Goal: Transaction & Acquisition: Register for event/course

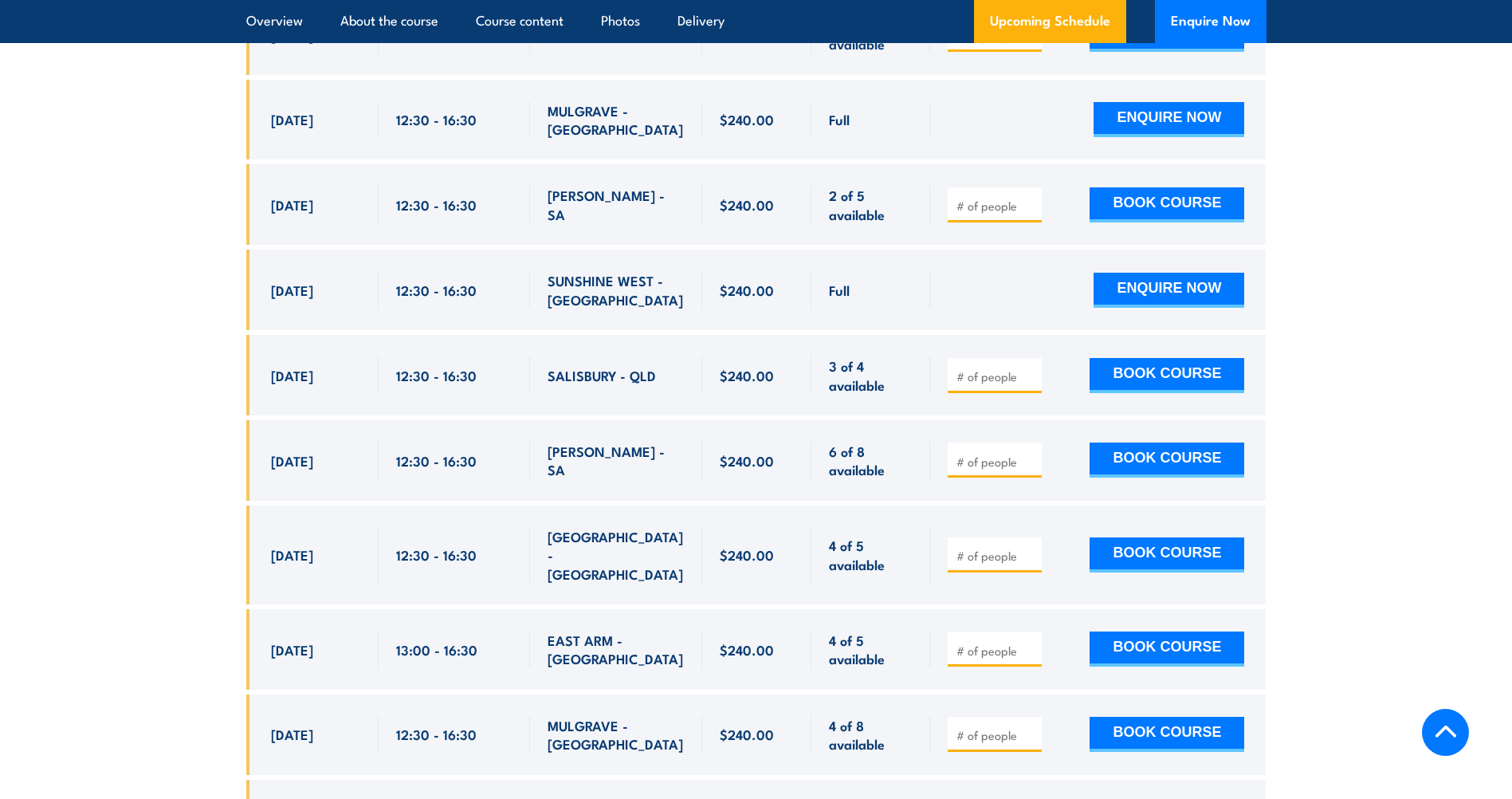
scroll to position [3322, 0]
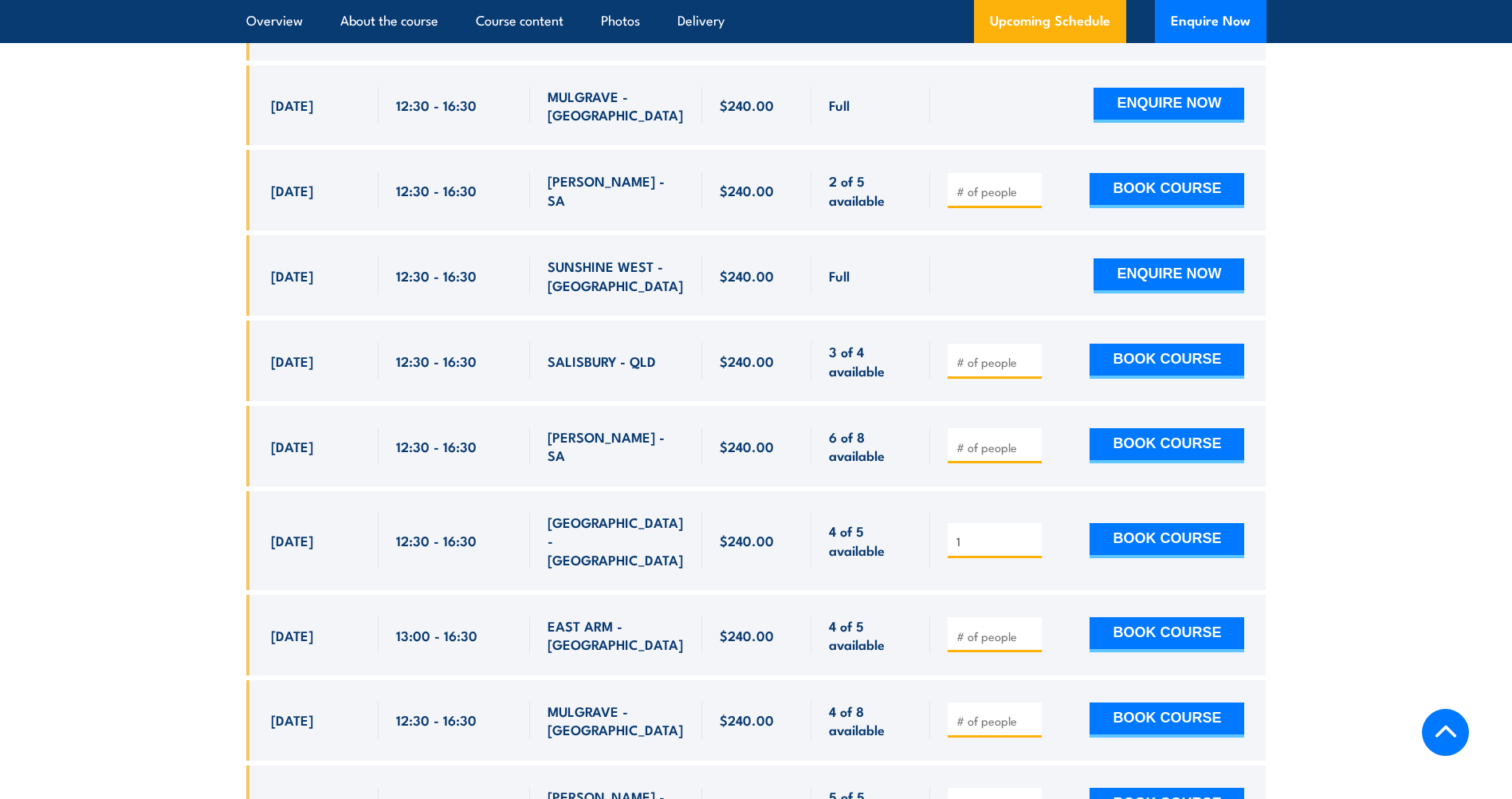
type input "1"
click at [1028, 533] on input "1" at bounding box center [996, 540] width 79 height 16
click at [1142, 523] on button "BOOK COURSE" at bounding box center [1167, 540] width 155 height 35
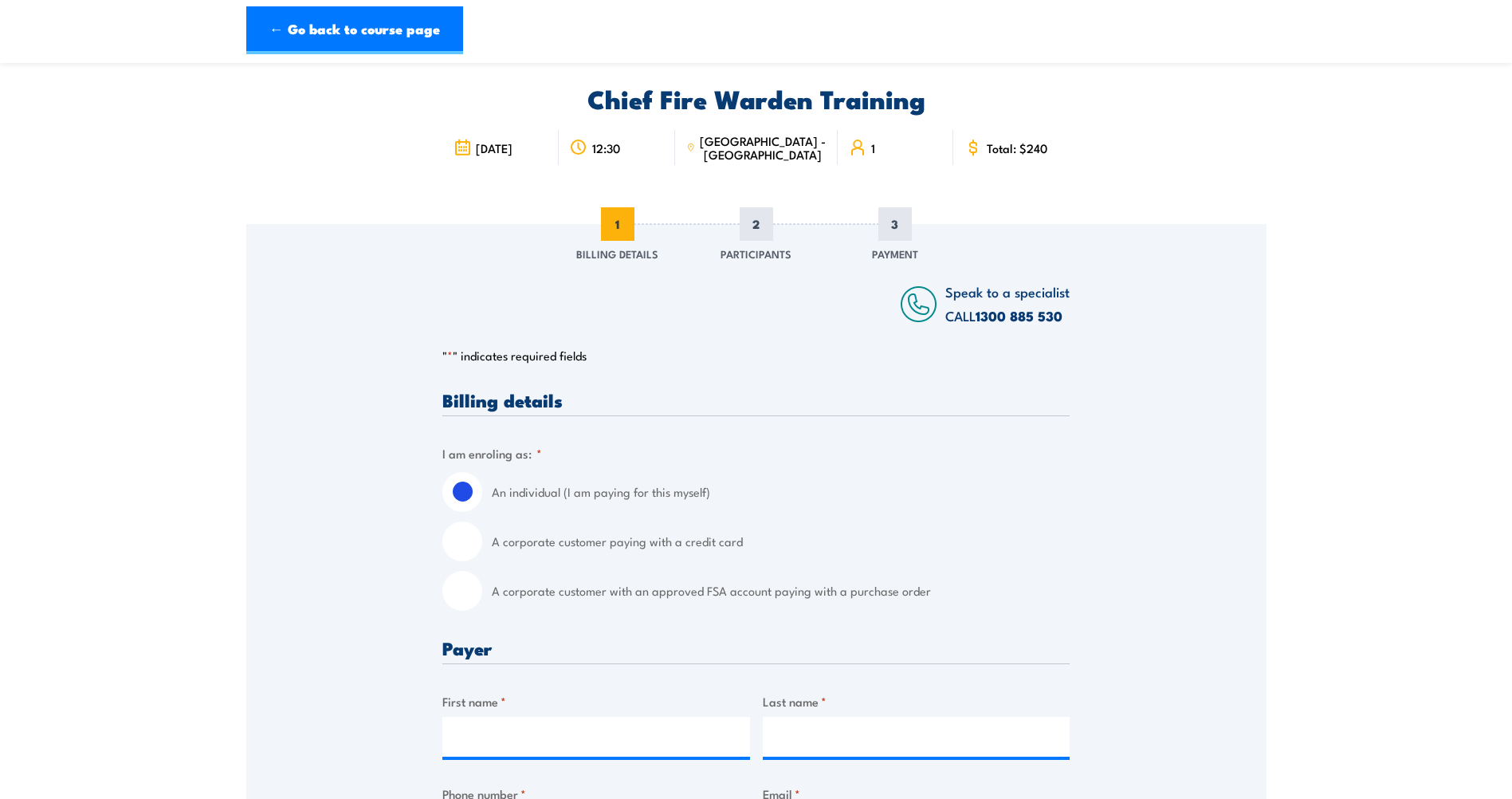
scroll to position [159, 0]
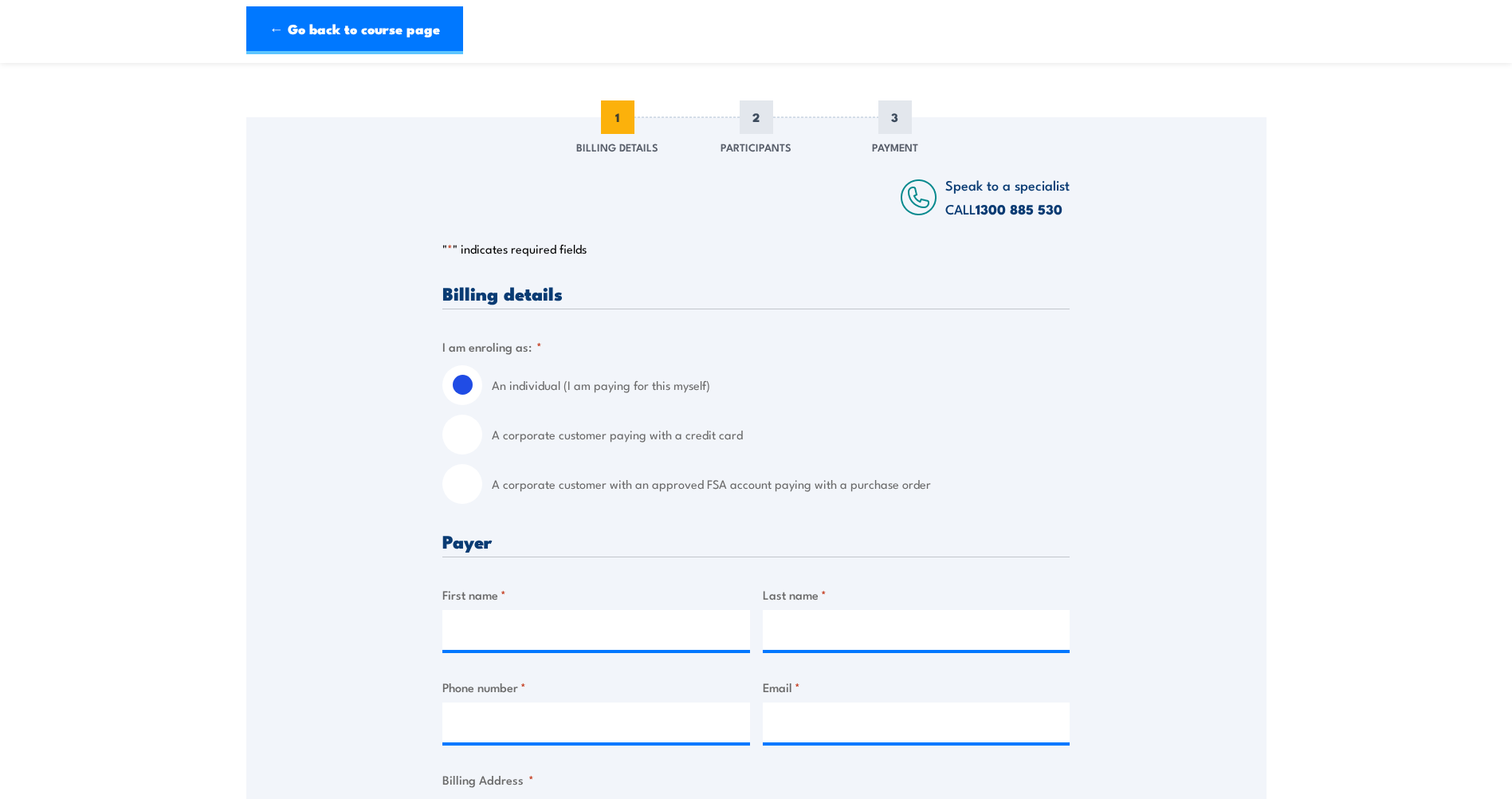
click at [468, 440] on input "A corporate customer paying with a credit card" at bounding box center [462, 435] width 40 height 40
radio input "true"
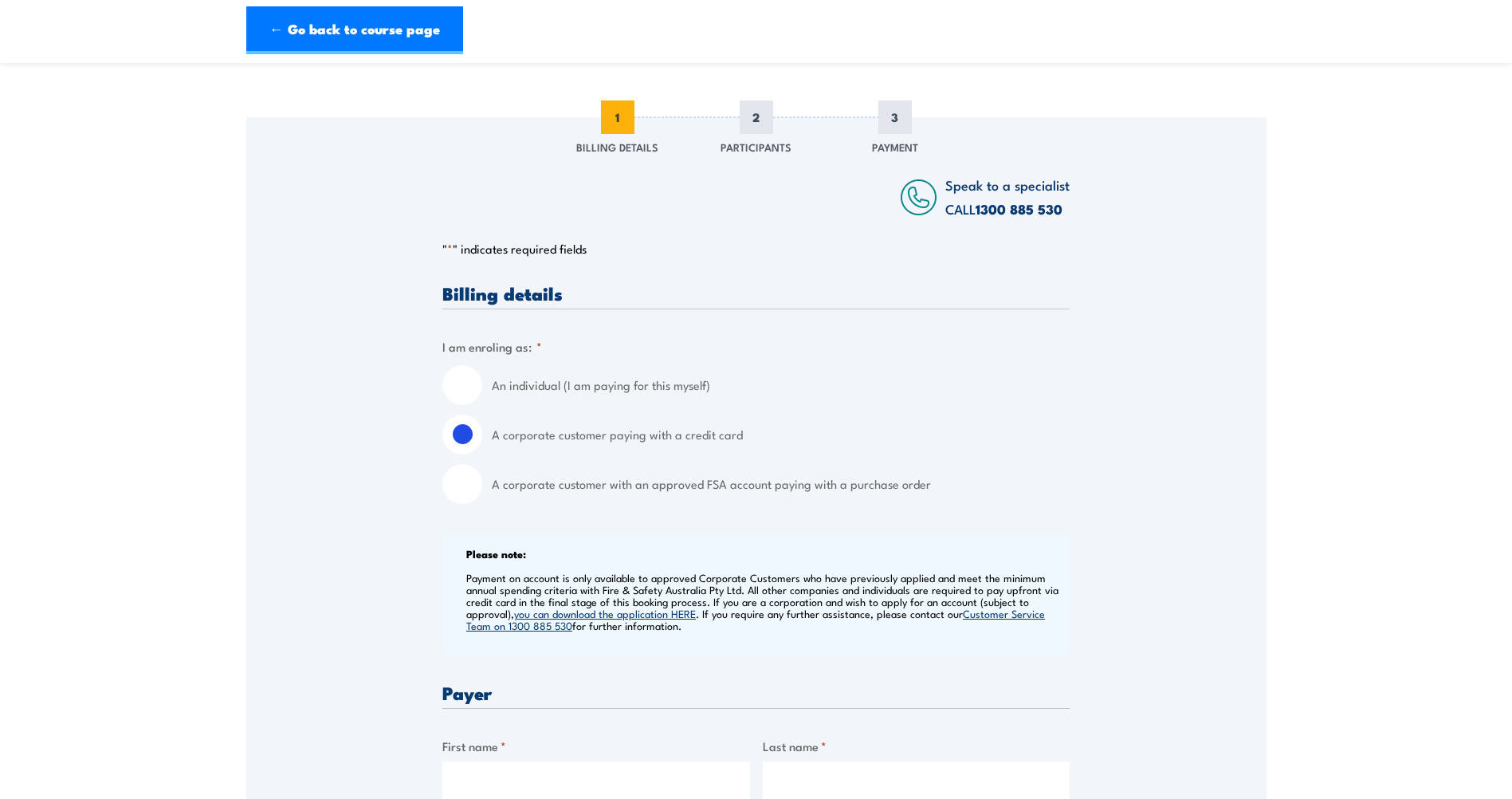
click at [465, 383] on input "An individual (I am paying for this myself)" at bounding box center [462, 385] width 40 height 40
radio input "true"
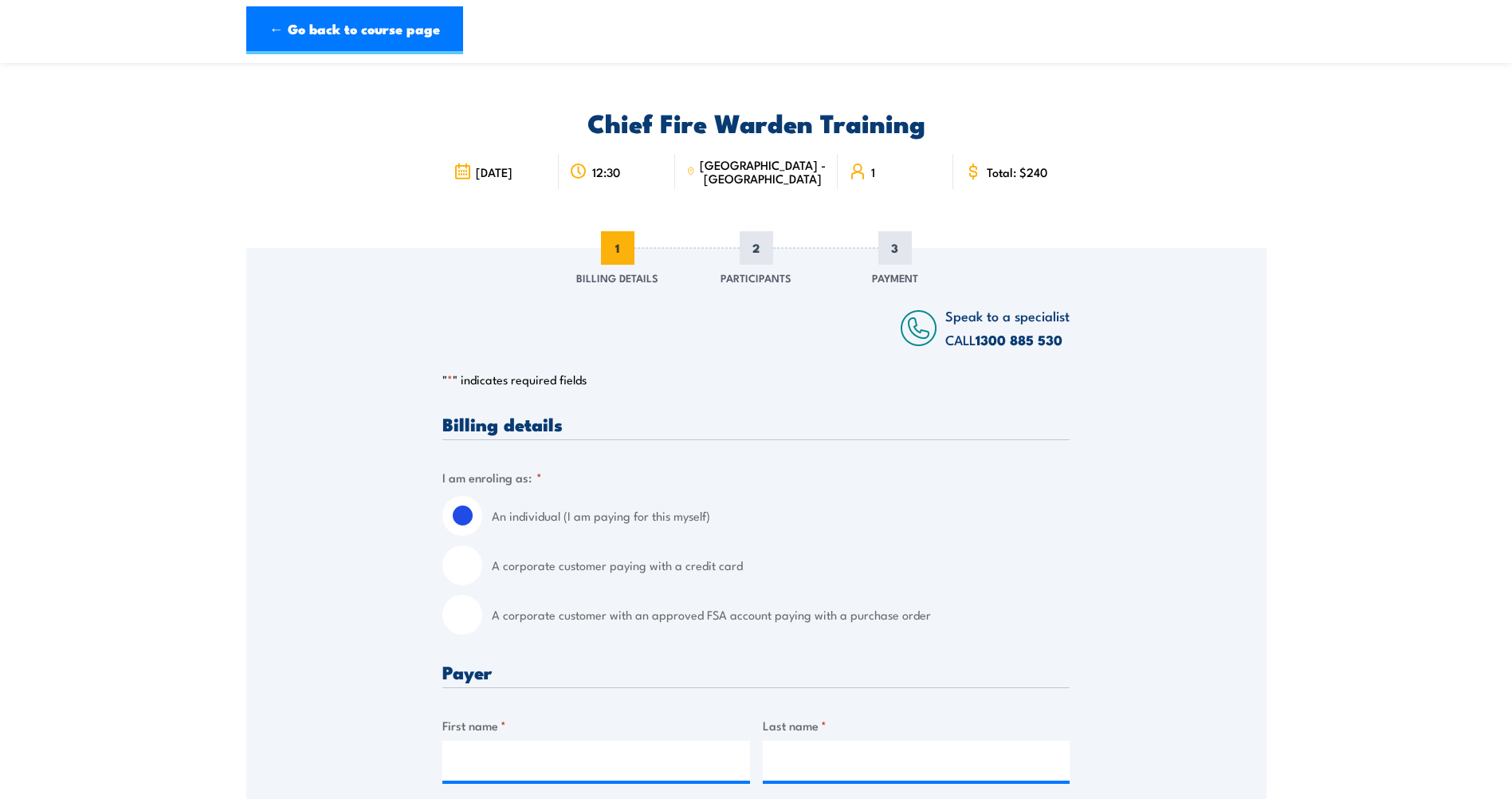
scroll to position [0, 0]
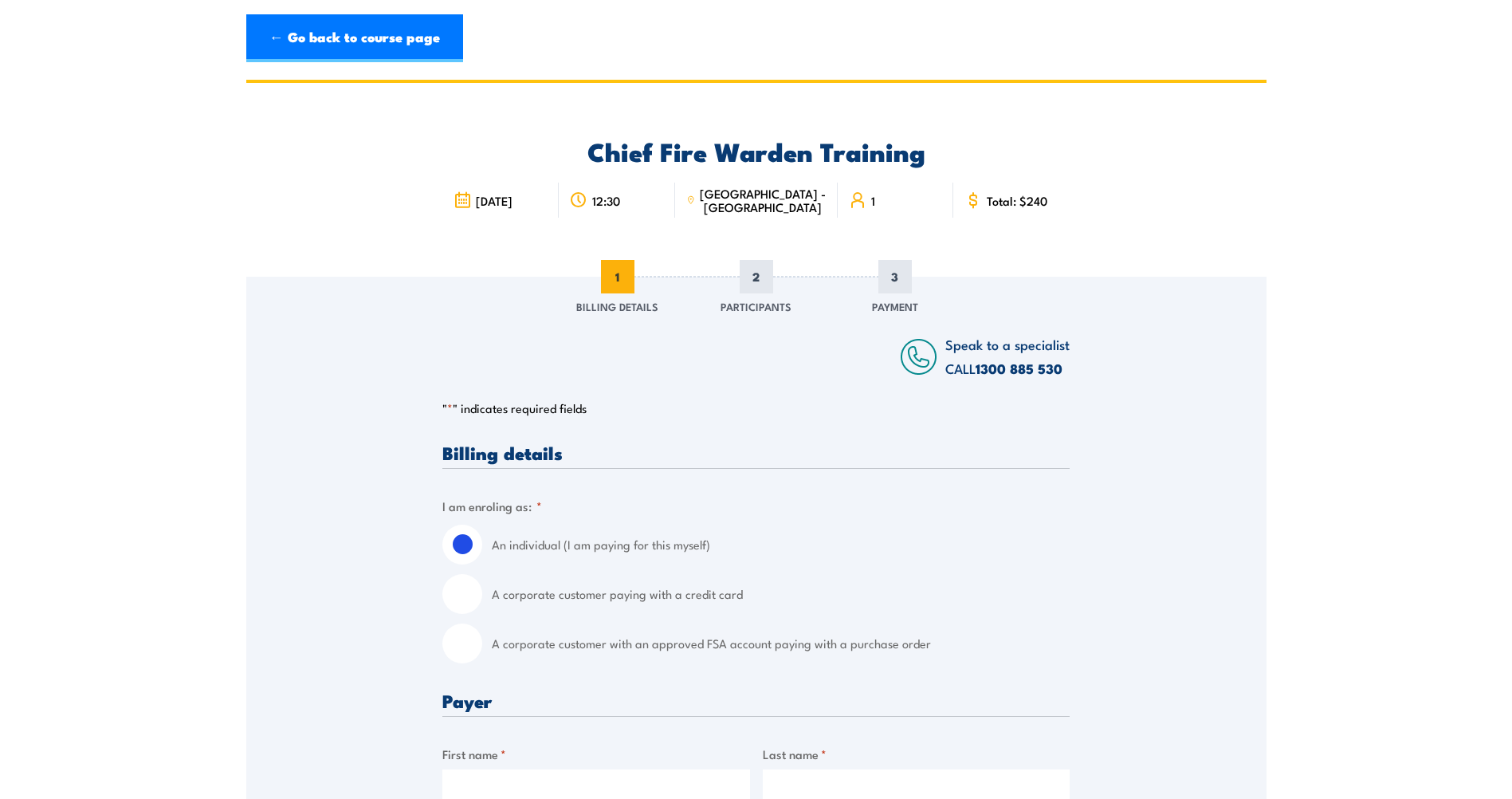
click at [460, 599] on input "A corporate customer paying with a credit card" at bounding box center [462, 594] width 40 height 40
radio input "true"
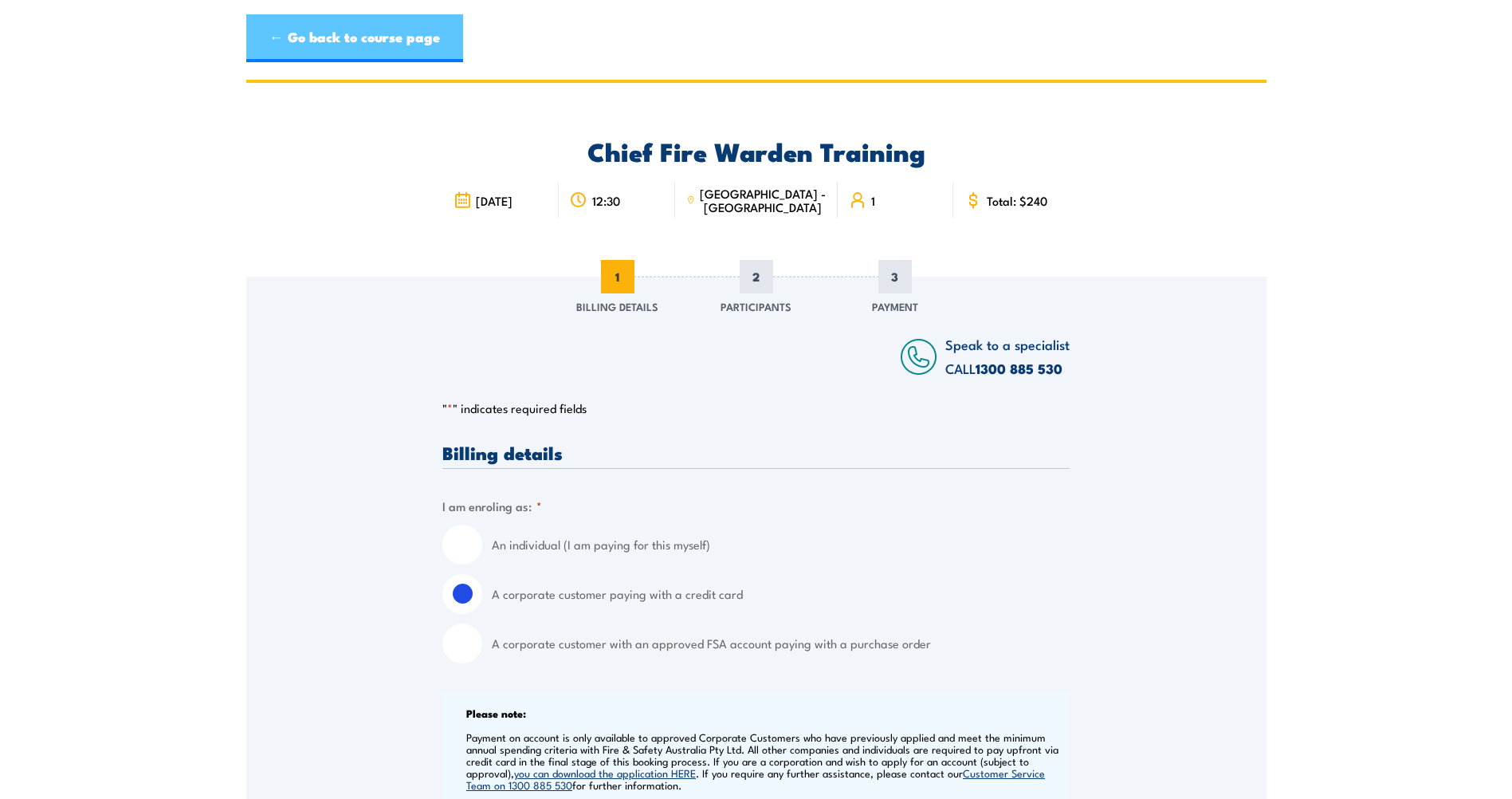
drag, startPoint x: 393, startPoint y: 46, endPoint x: 389, endPoint y: 55, distance: 9.8
click at [393, 47] on link "← Go back to course page" at bounding box center [354, 38] width 216 height 48
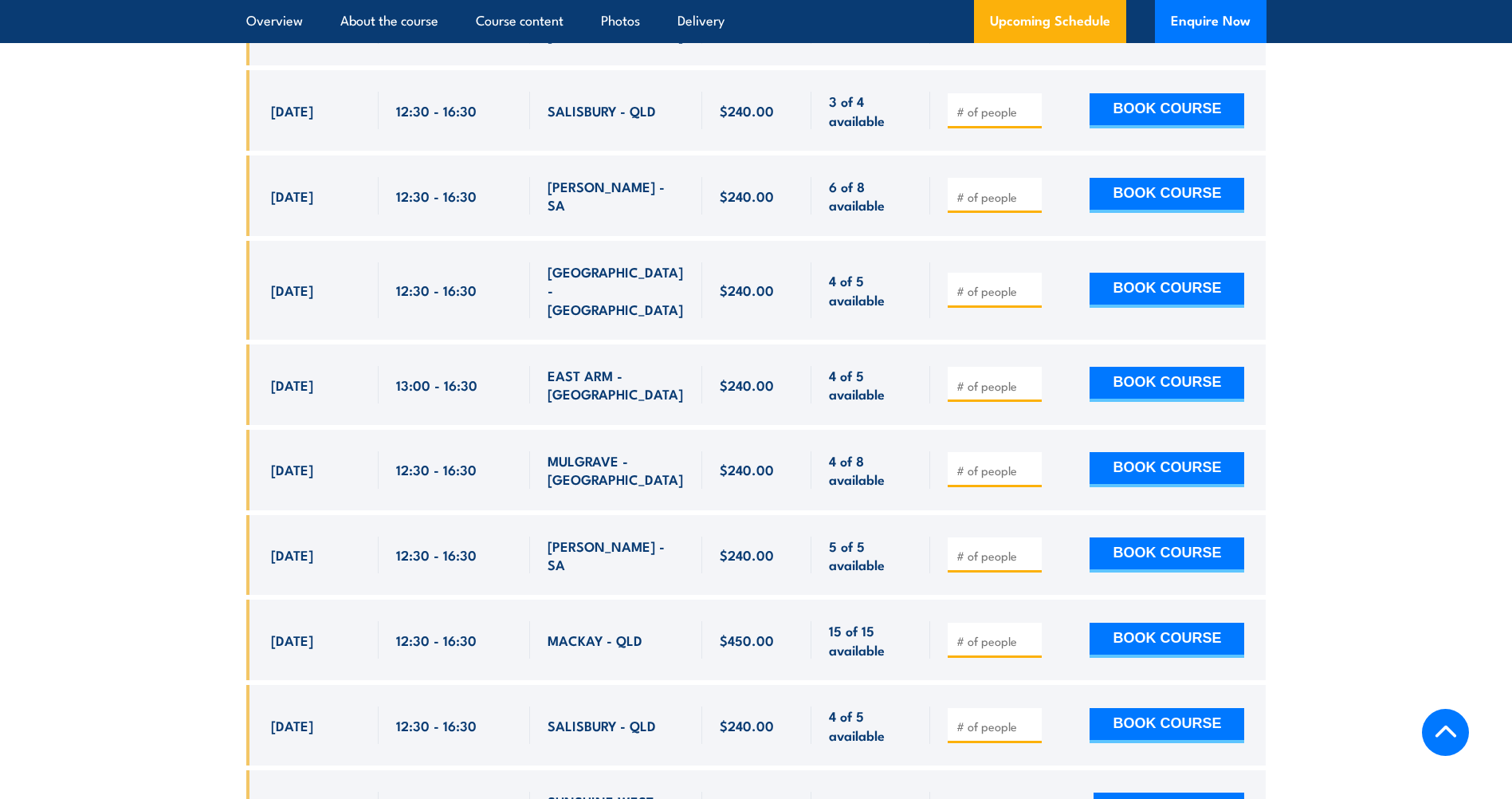
scroll to position [3561, 0]
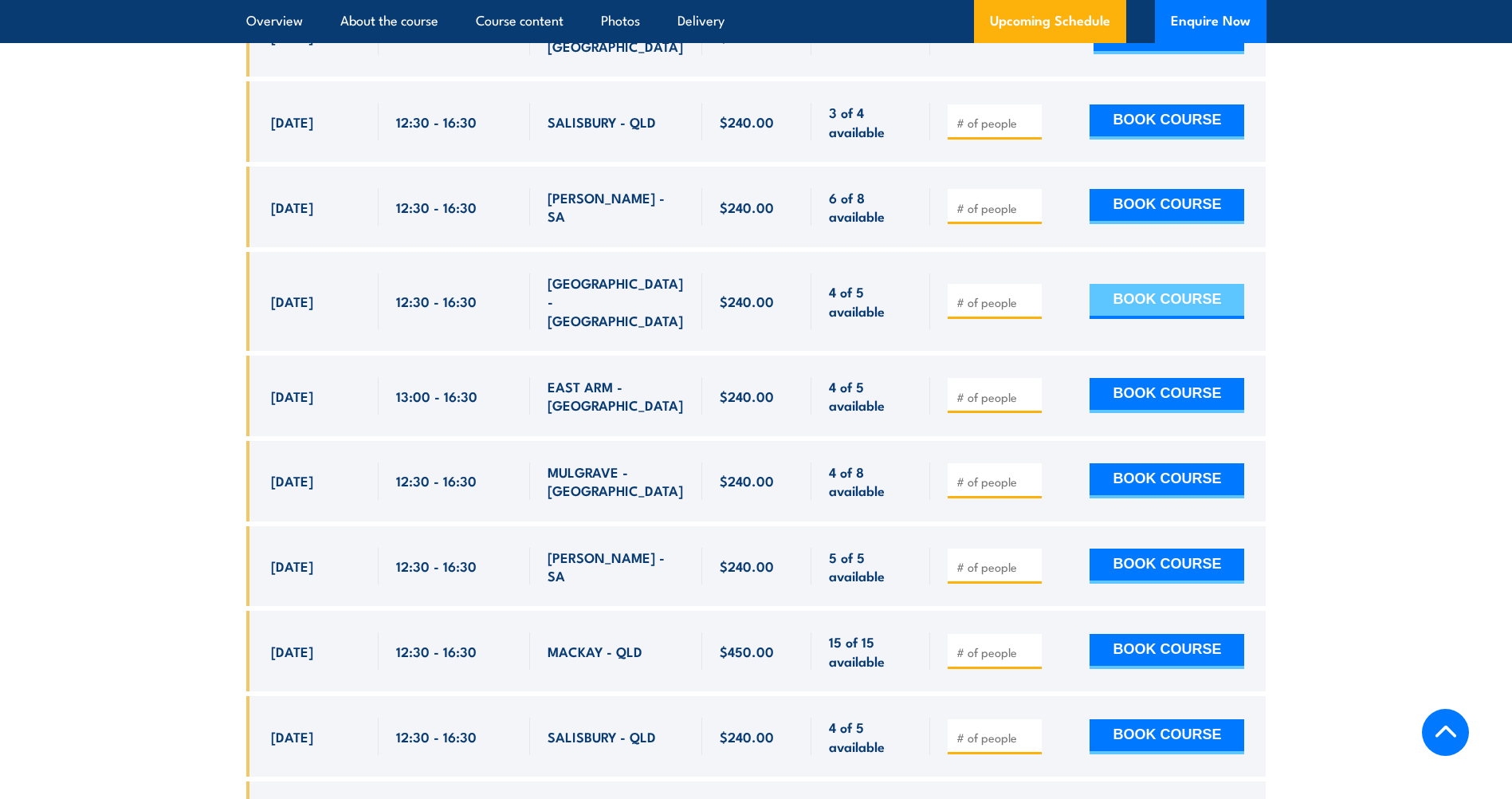
click at [1201, 283] on button "BOOK COURSE" at bounding box center [1167, 301] width 155 height 35
type input "1"
click at [1031, 294] on input "1" at bounding box center [996, 302] width 79 height 16
click at [1144, 283] on button "BOOK COURSE" at bounding box center [1167, 301] width 155 height 35
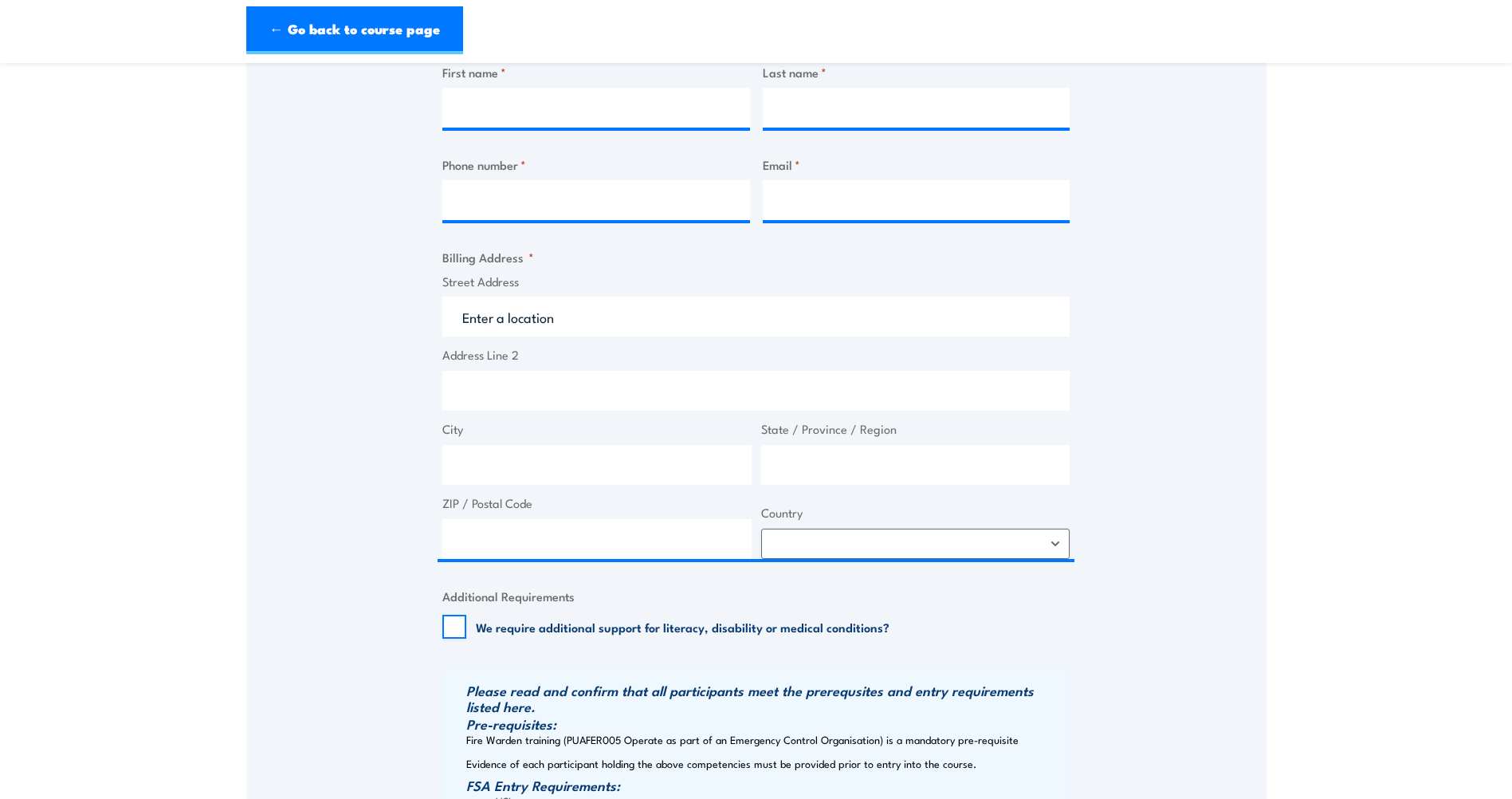
scroll to position [877, 0]
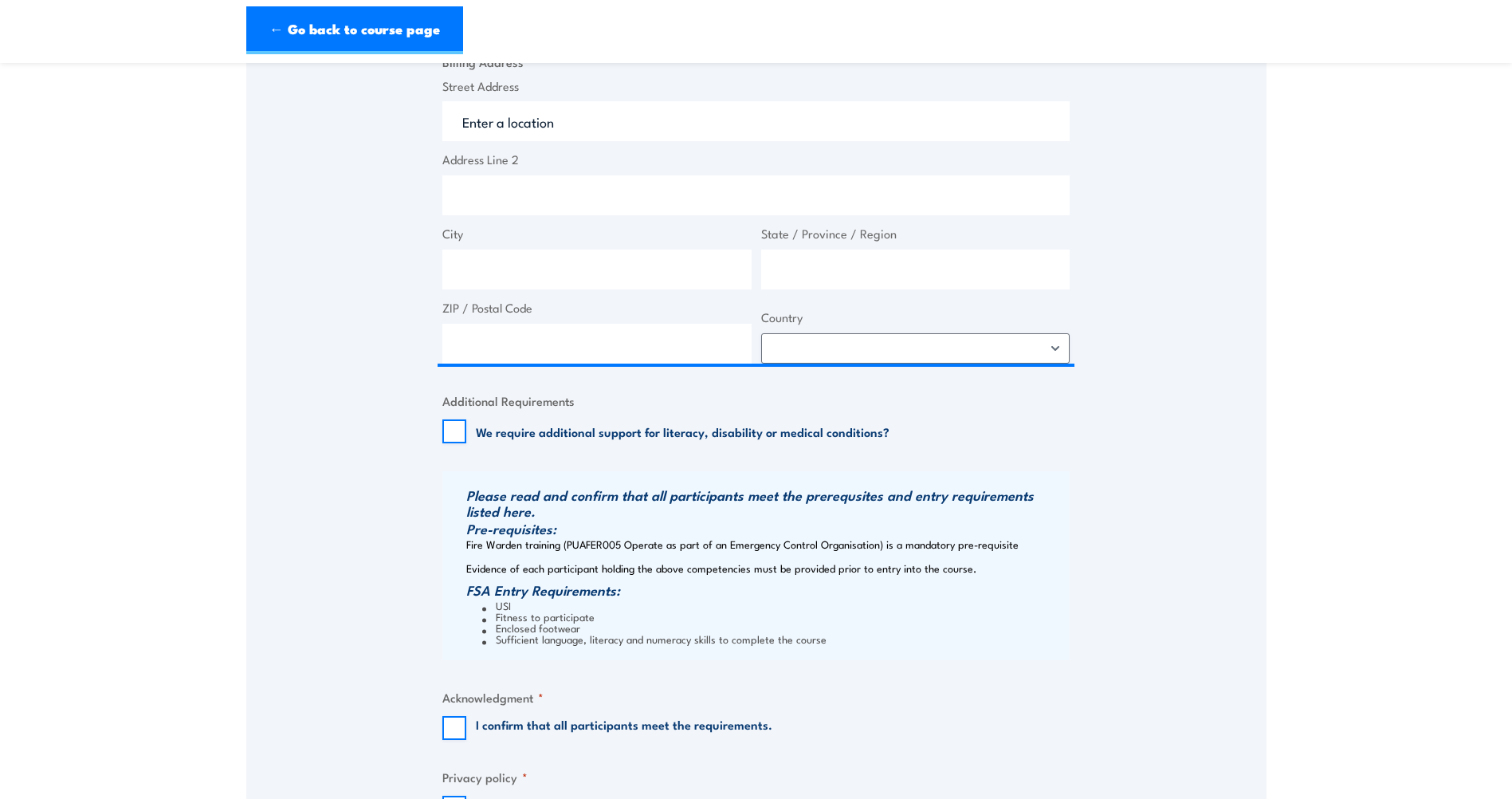
click at [536, 550] on div "Please read and confirm that all participants meet the prerequsites and entry r…" at bounding box center [755, 565] width 627 height 189
click at [556, 546] on div "Please read and confirm that all participants meet the prerequsites and entry r…" at bounding box center [755, 565] width 627 height 189
drag, startPoint x: 878, startPoint y: 545, endPoint x: 465, endPoint y: 538, distance: 413.1
click at [465, 538] on div "Please read and confirm that all participants meet the prerequsites and entry r…" at bounding box center [755, 565] width 627 height 189
drag, startPoint x: 465, startPoint y: 538, endPoint x: 502, endPoint y: 544, distance: 37.5
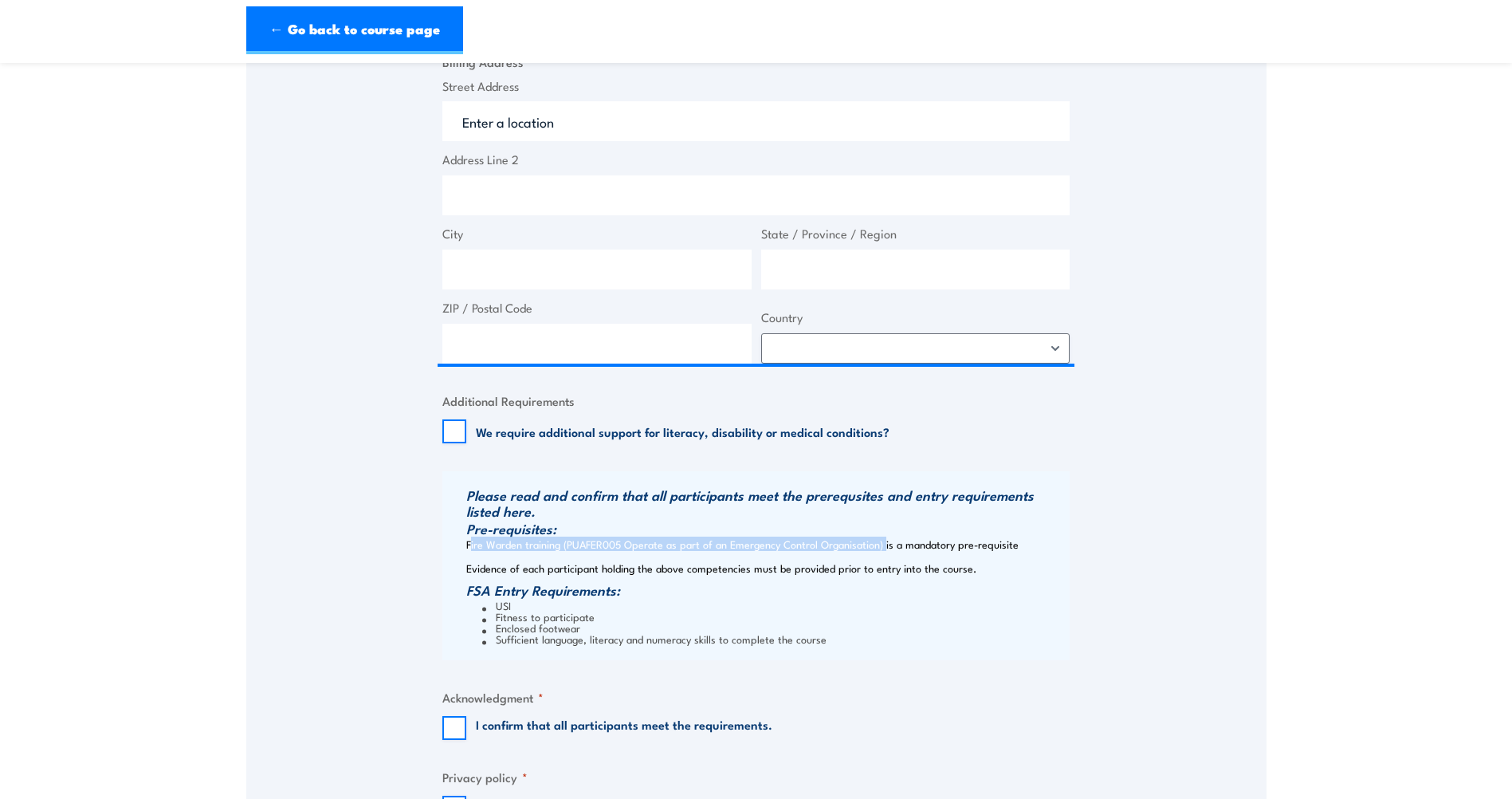
copy div "Fire Warden training (PUAFER005 Operate as part of an Emergency Control Organis…"
click at [335, 30] on link "← Go back to course page" at bounding box center [354, 31] width 216 height 48
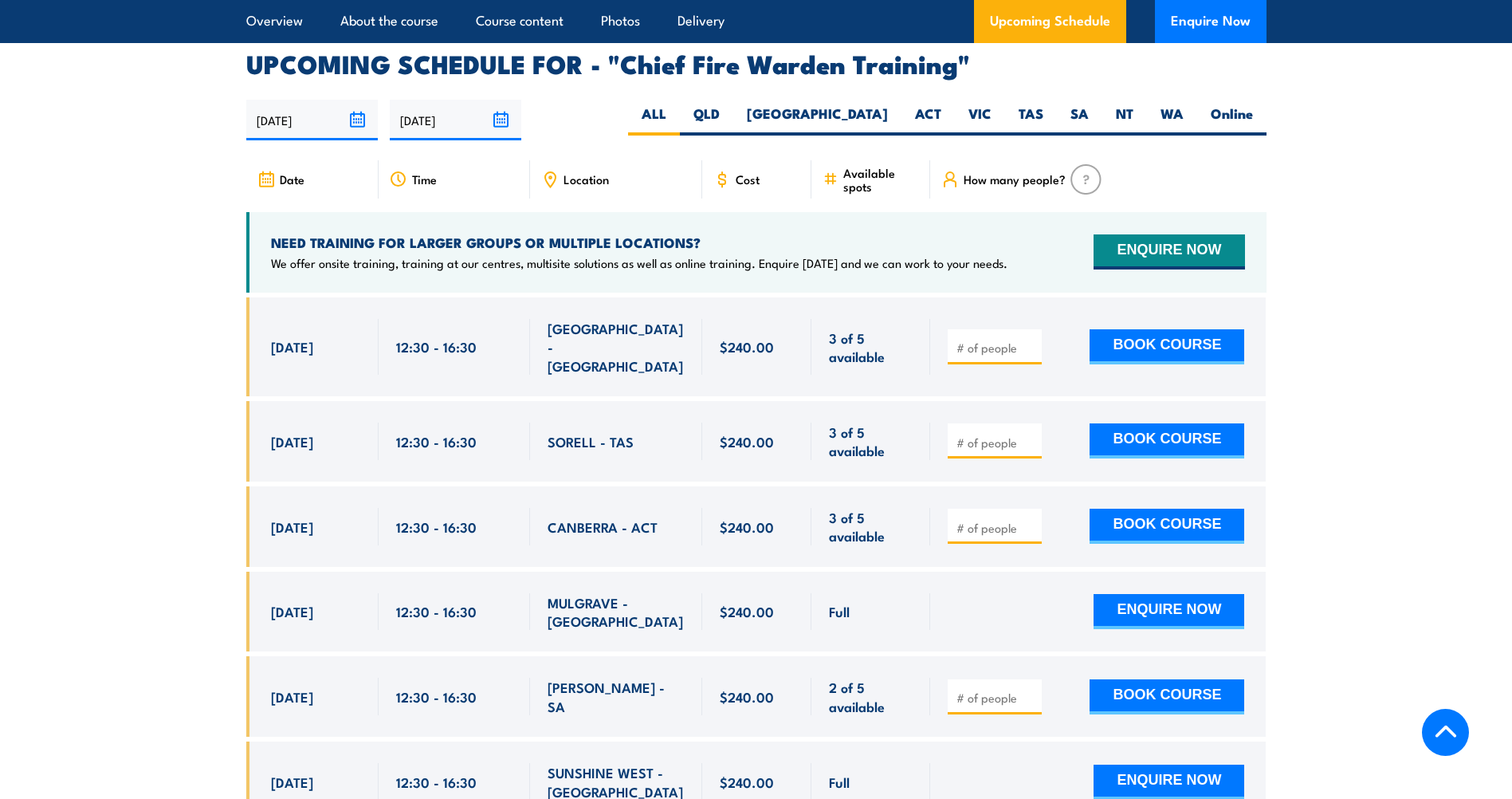
scroll to position [2844, 0]
